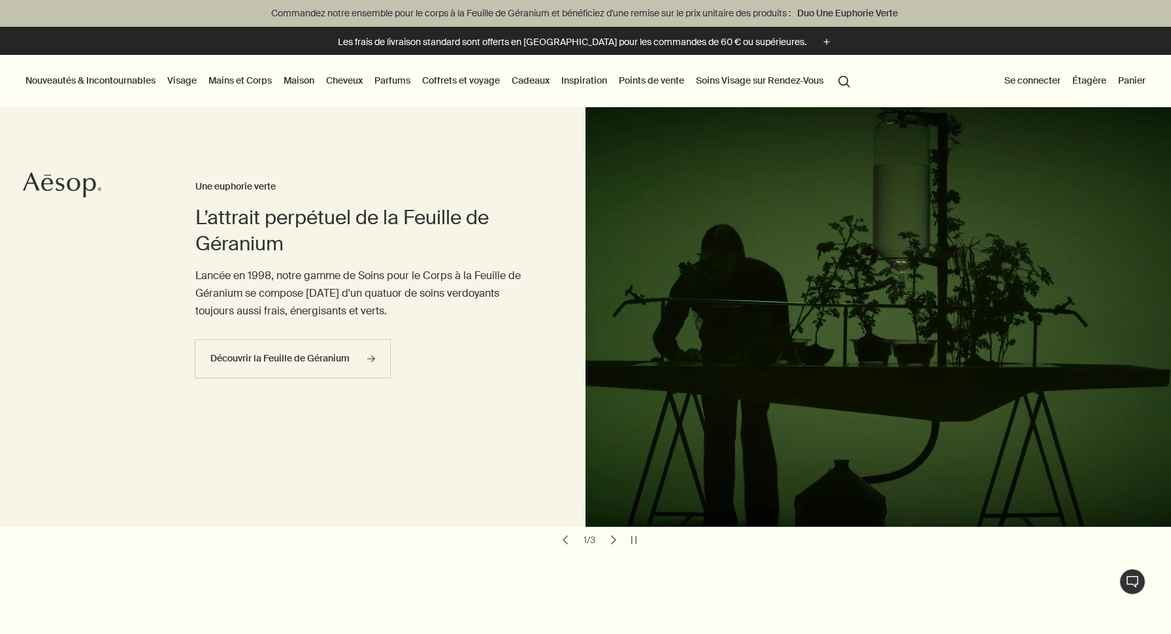
click at [1029, 82] on button "Se connecter" at bounding box center [1032, 80] width 61 height 17
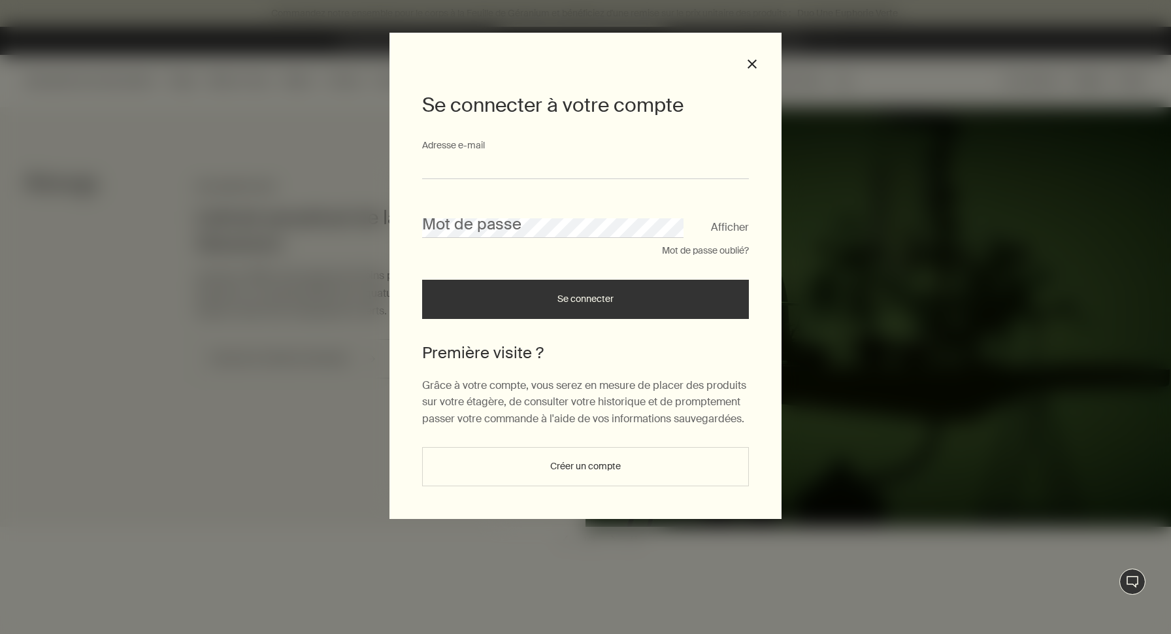
type input "**********"
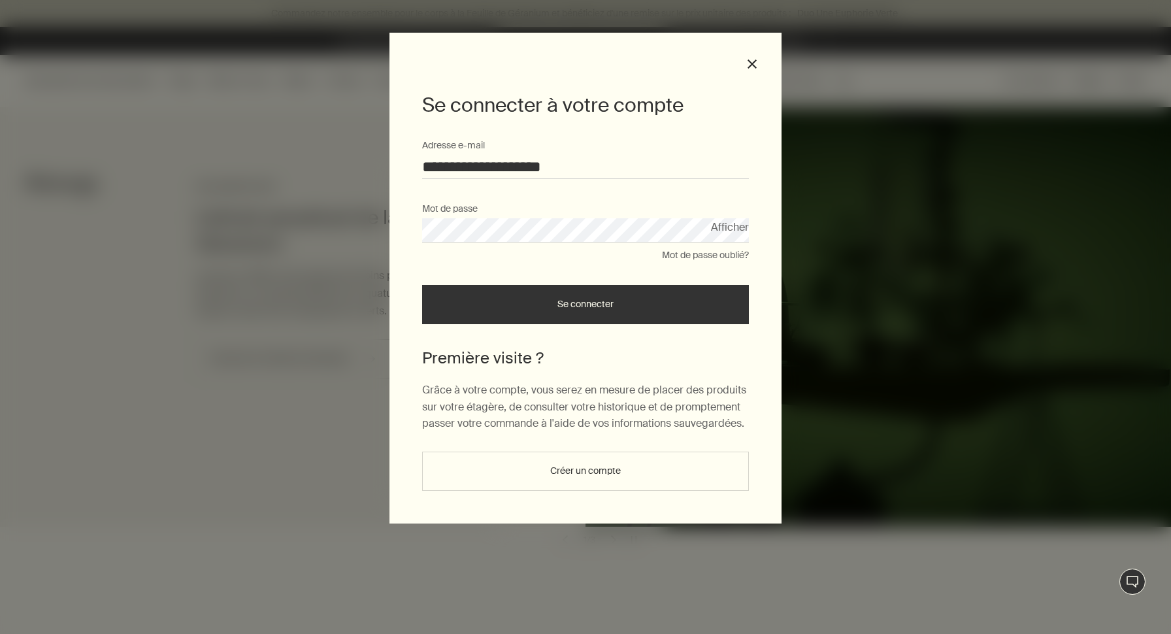
click at [531, 305] on button "Se connecter" at bounding box center [585, 304] width 327 height 39
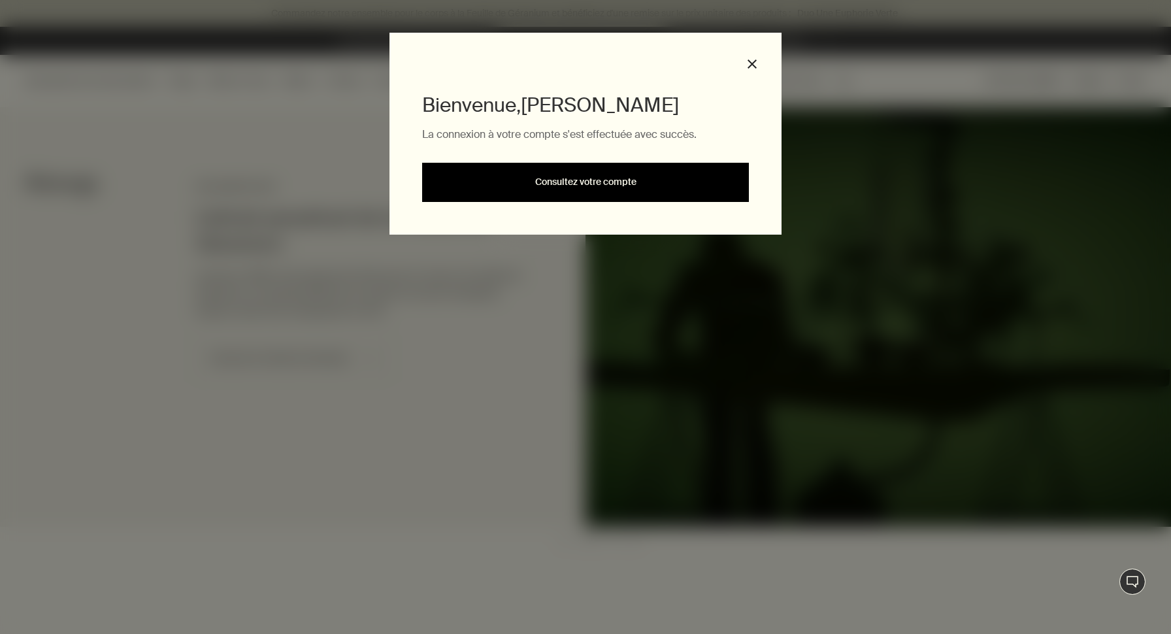
click at [593, 187] on link "Consultez votre compte" at bounding box center [585, 182] width 327 height 39
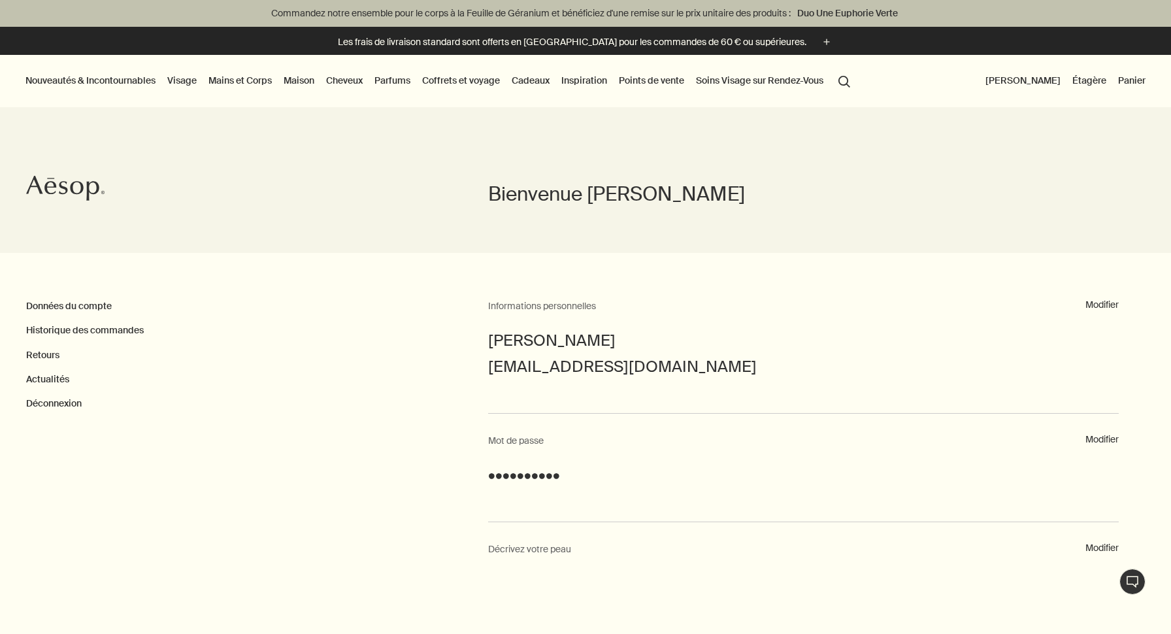
click at [300, 82] on link "Maison" at bounding box center [299, 80] width 36 height 17
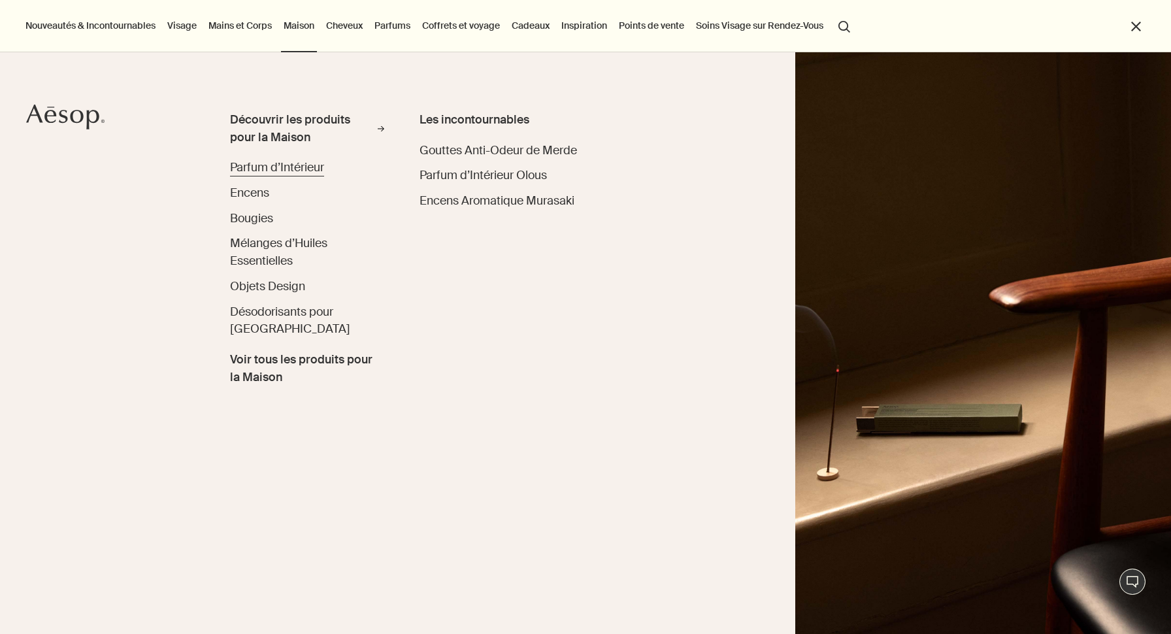
click at [295, 167] on span "Parfum d’Intérieur" at bounding box center [277, 167] width 94 height 16
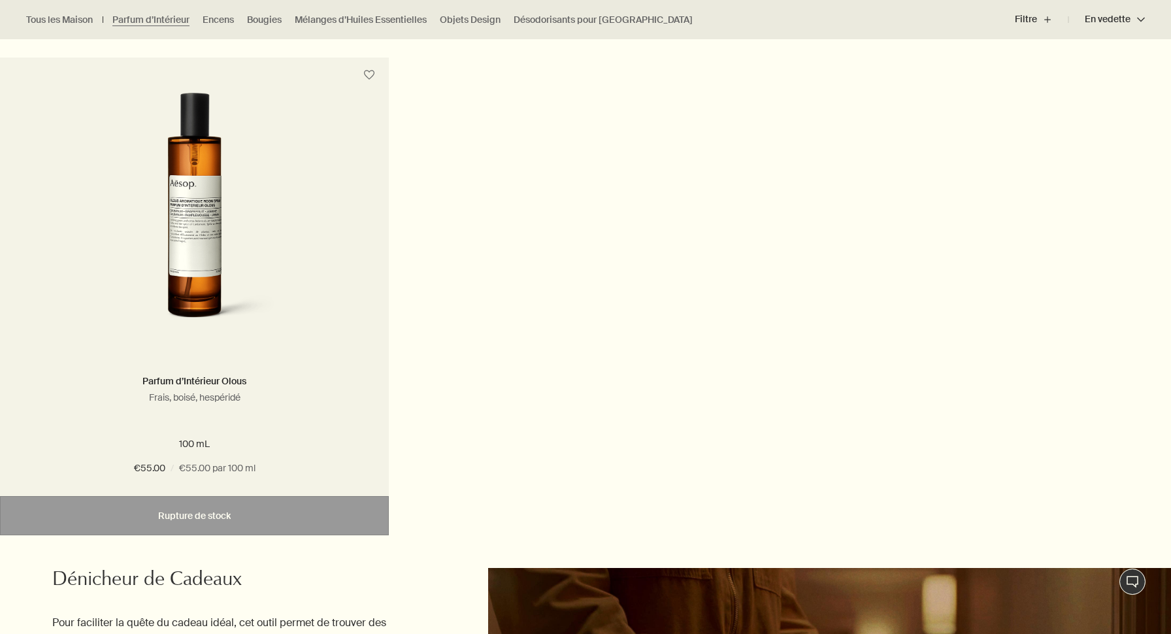
scroll to position [877, 0]
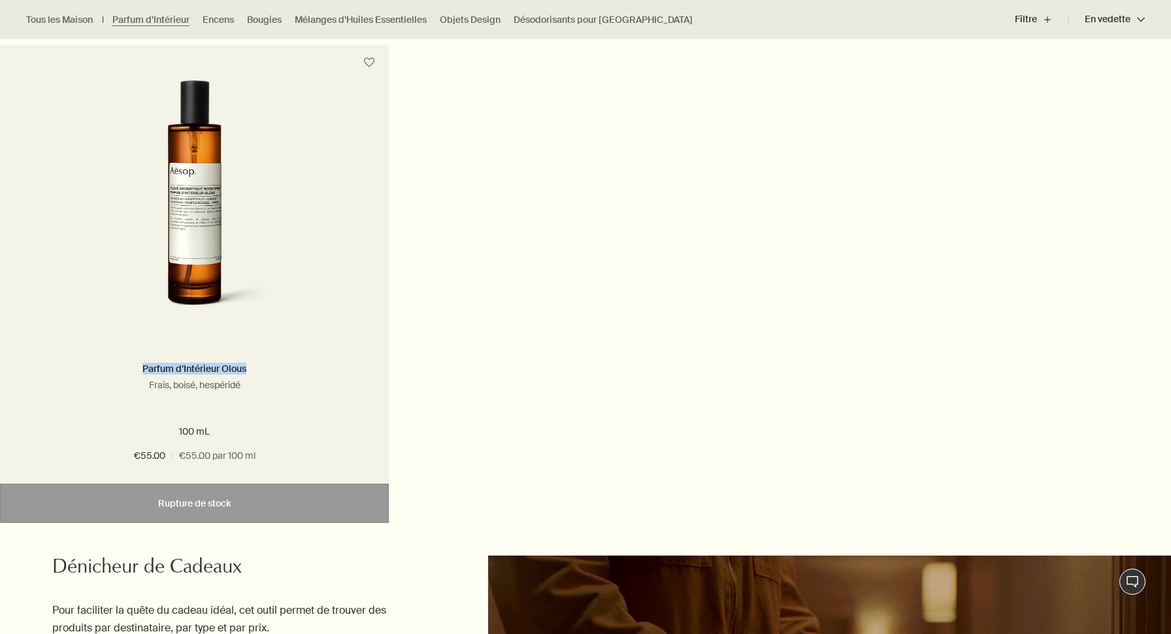
drag, startPoint x: 260, startPoint y: 367, endPoint x: 105, endPoint y: 376, distance: 155.8
click at [105, 376] on h2 "Parfum d’Intérieur Olous" at bounding box center [195, 369] width 350 height 16
copy link "Parfum d’Intérieur Olous"
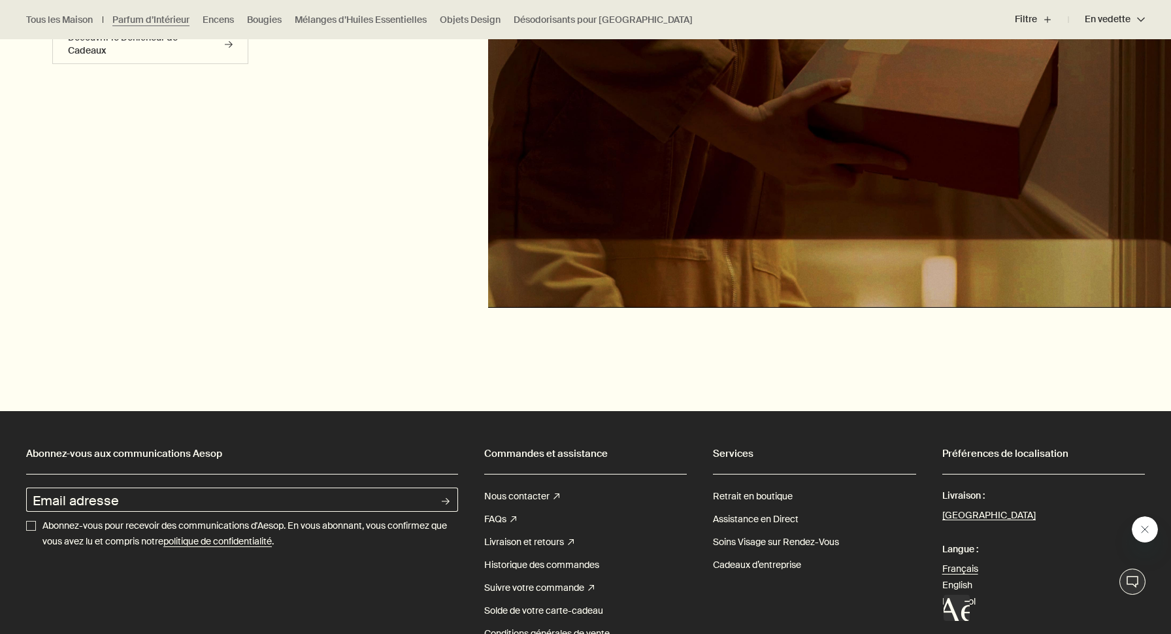
scroll to position [1217, 0]
